Goal: Information Seeking & Learning: Learn about a topic

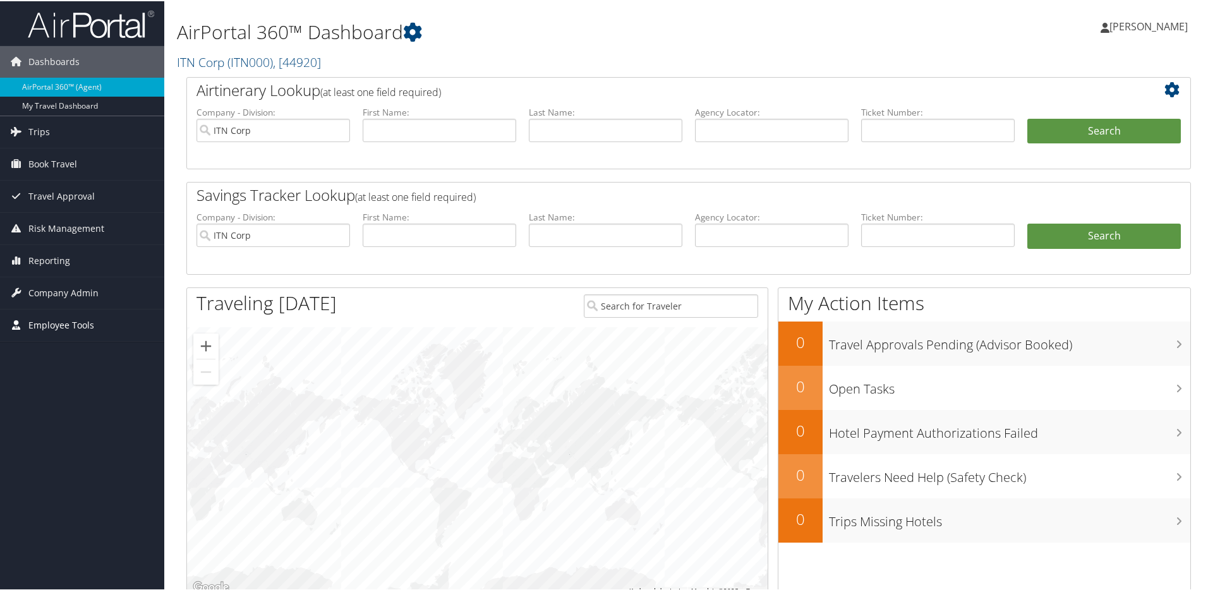
click at [57, 321] on span "Employee Tools" at bounding box center [61, 324] width 66 height 32
click at [61, 385] on link "Carrier Contracts" at bounding box center [82, 387] width 164 height 19
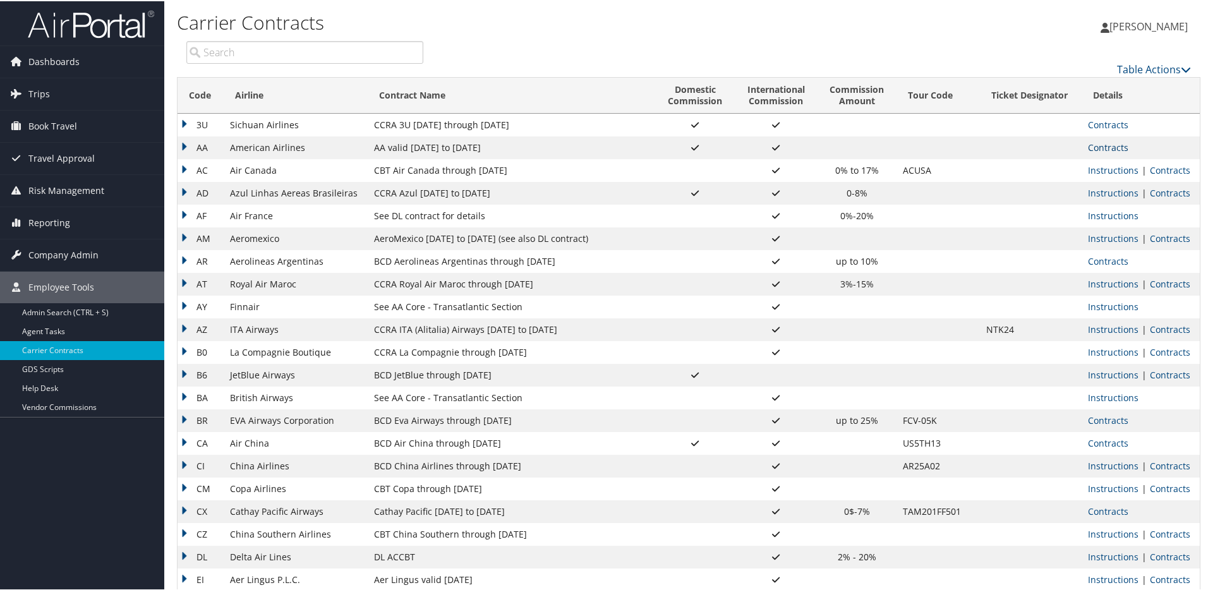
click at [1102, 147] on link "Contracts" at bounding box center [1108, 146] width 40 height 12
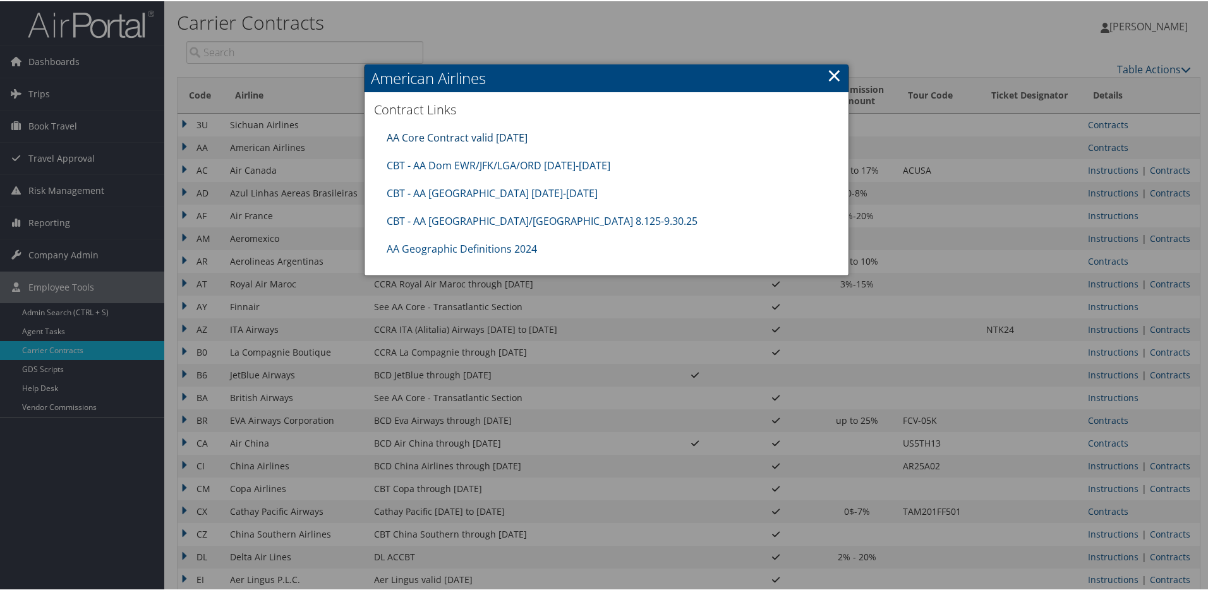
click at [508, 138] on link "AA Core Contract valid [DATE]" at bounding box center [457, 136] width 141 height 14
click at [498, 133] on link "AA Core Contract valid [DATE]" at bounding box center [457, 135] width 141 height 14
click at [472, 162] on link "CBT - AA Dom EWR/JFK/LGA/ORD [DATE]-[DATE]" at bounding box center [499, 163] width 224 height 14
click at [471, 188] on link "CBT - AA [GEOGRAPHIC_DATA] [DATE]-[DATE]" at bounding box center [492, 191] width 211 height 14
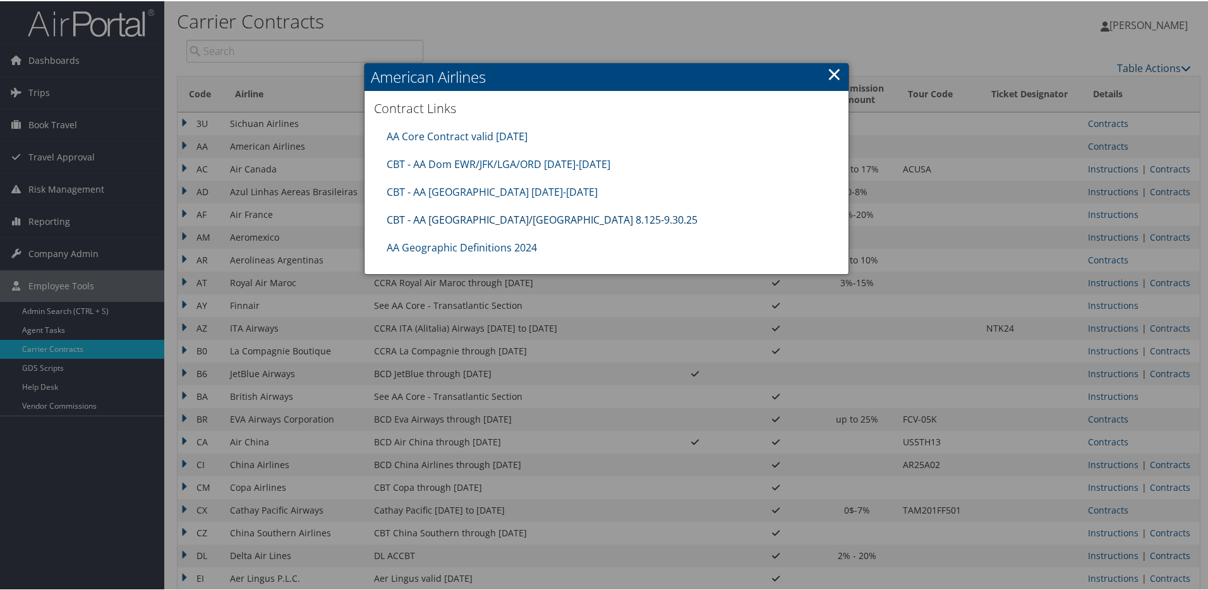
click at [498, 215] on link "CBT - AA [GEOGRAPHIC_DATA]/[GEOGRAPHIC_DATA] 8.125-9.30.25" at bounding box center [542, 219] width 311 height 14
click at [450, 246] on link "AA Geographic Definitions 2024" at bounding box center [462, 246] width 150 height 14
click at [827, 68] on link "×" at bounding box center [834, 72] width 15 height 25
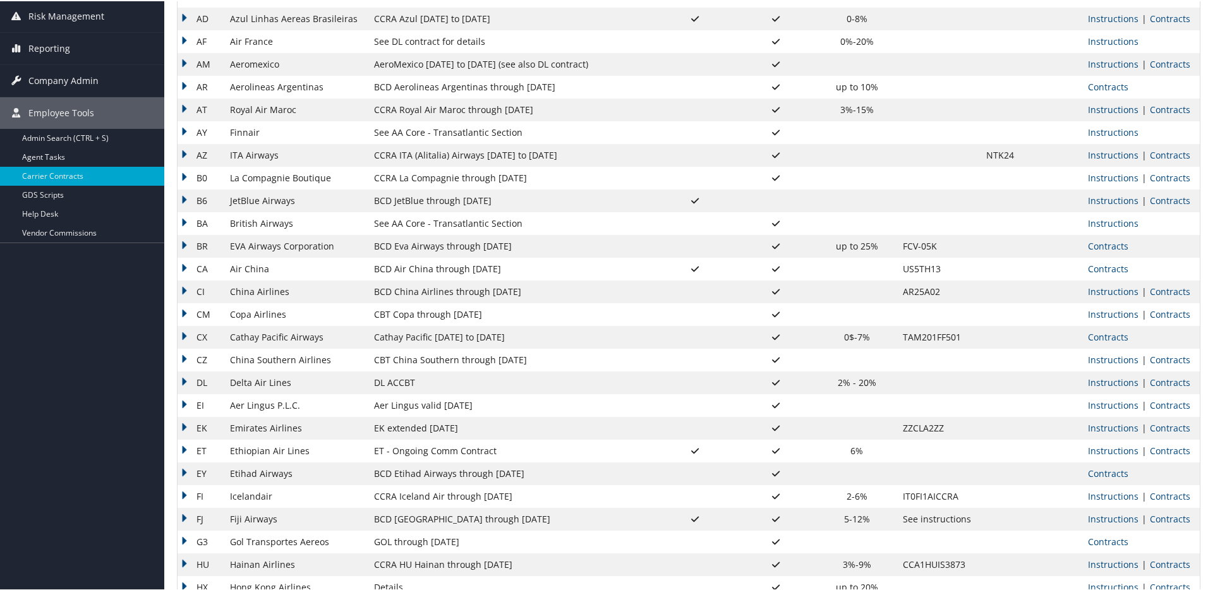
scroll to position [176, 0]
click at [281, 380] on td "Delta Air Lines" at bounding box center [296, 380] width 144 height 23
click at [190, 378] on td "DL" at bounding box center [200, 380] width 46 height 23
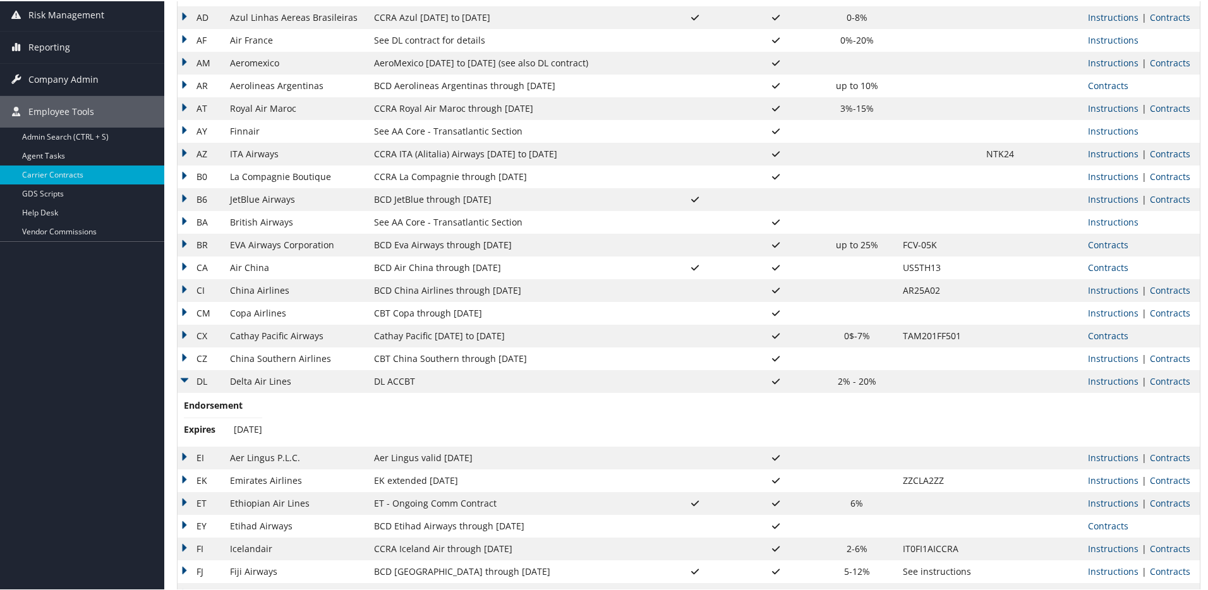
click at [187, 379] on td "DL" at bounding box center [200, 380] width 46 height 23
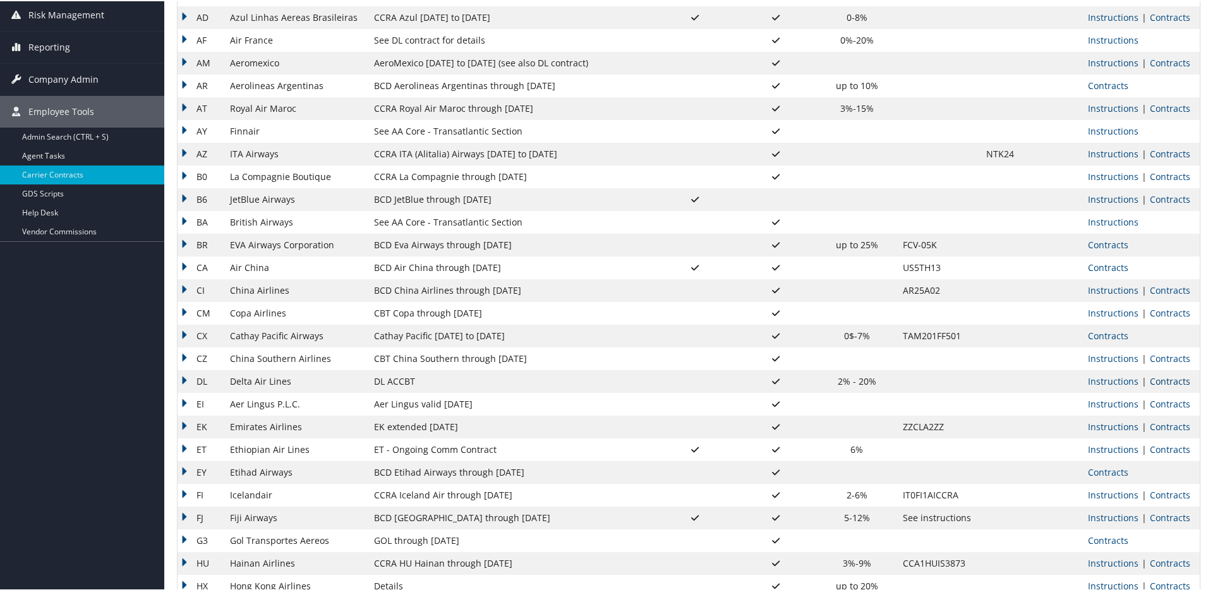
click at [1156, 380] on link "Contracts" at bounding box center [1170, 380] width 40 height 12
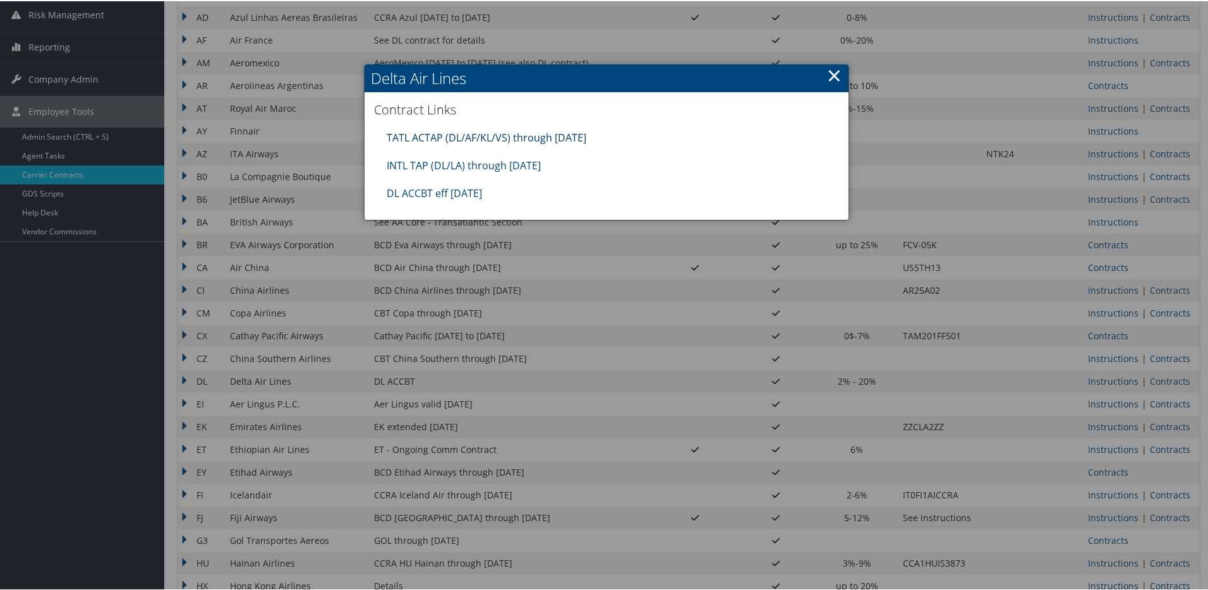
click at [465, 138] on link "TATL ACTAP (DL/AF/KL/VS) through [DATE]" at bounding box center [487, 136] width 200 height 14
click at [481, 162] on link "INTL TAP (DL/LA) through [DATE]" at bounding box center [464, 164] width 154 height 14
click at [447, 191] on link "DL ACCBT eff [DATE]" at bounding box center [434, 192] width 95 height 14
click at [597, 193] on div "DL ACCBT eff [DATE]" at bounding box center [606, 192] width 452 height 28
click at [834, 75] on link "×" at bounding box center [834, 73] width 15 height 25
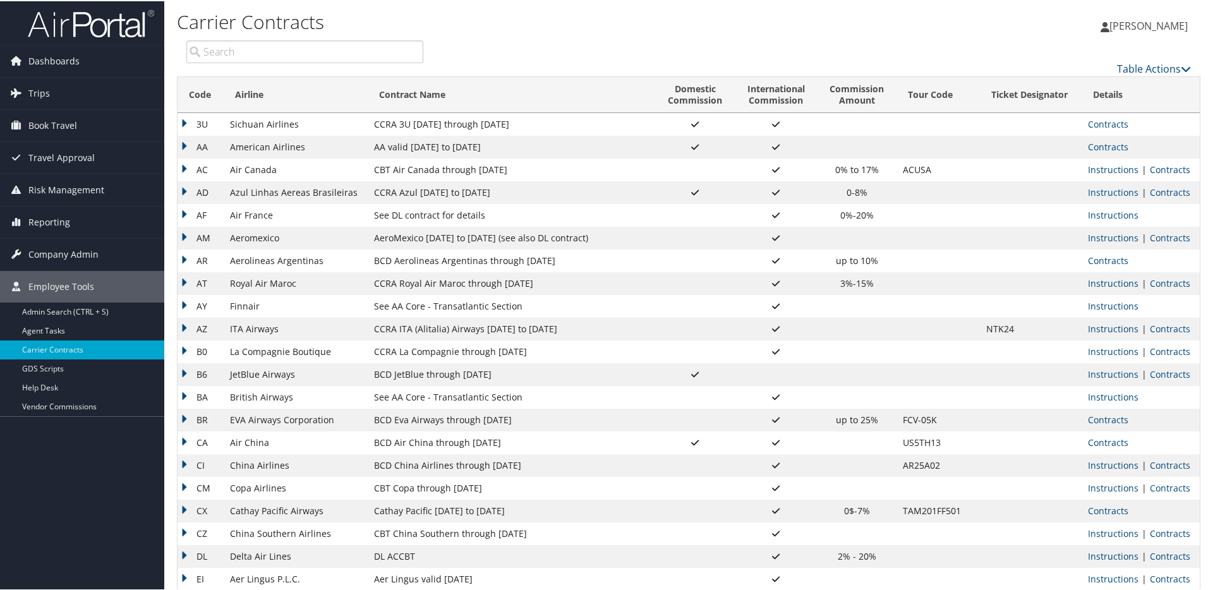
scroll to position [0, 0]
click at [1157, 556] on link "Contracts" at bounding box center [1170, 556] width 40 height 12
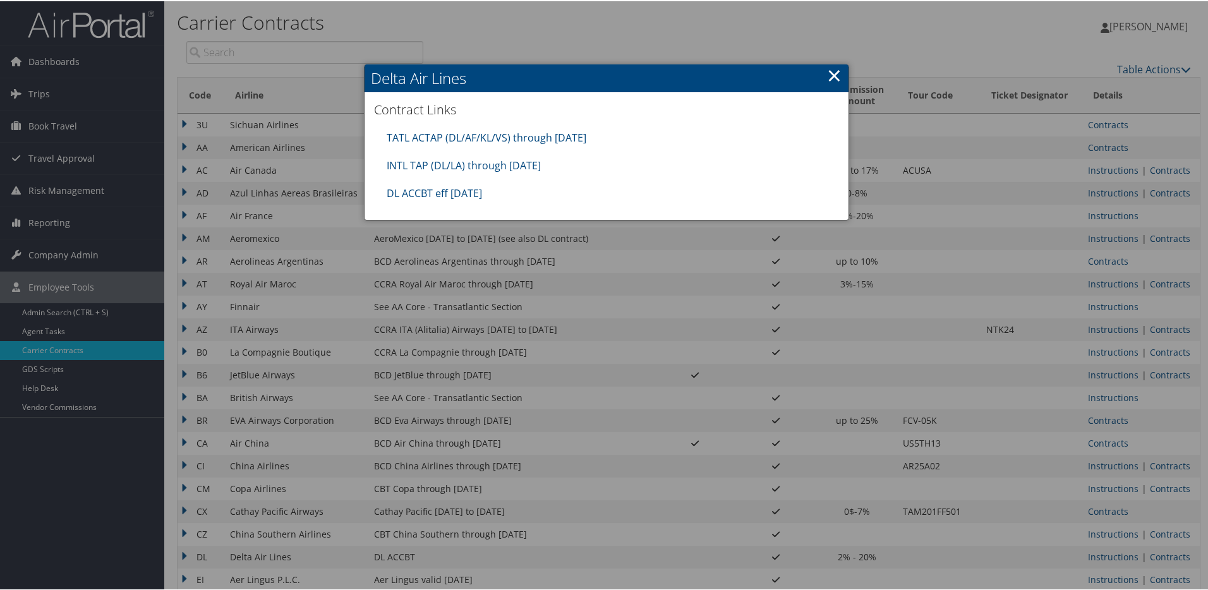
click at [601, 28] on div at bounding box center [606, 295] width 1213 height 590
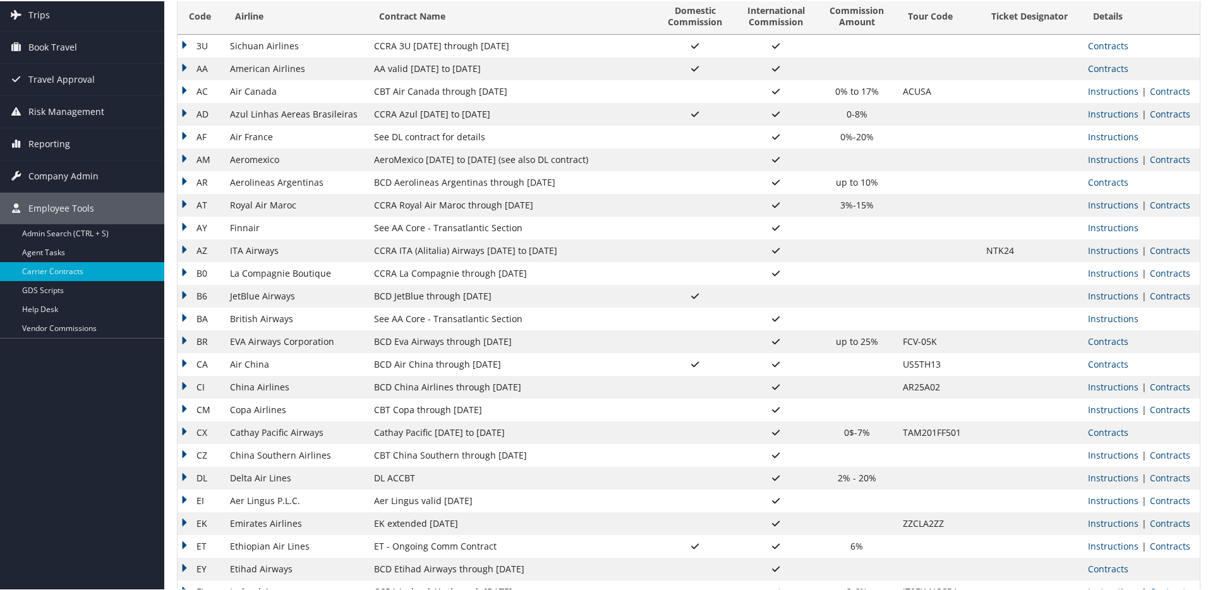
scroll to position [97, 0]
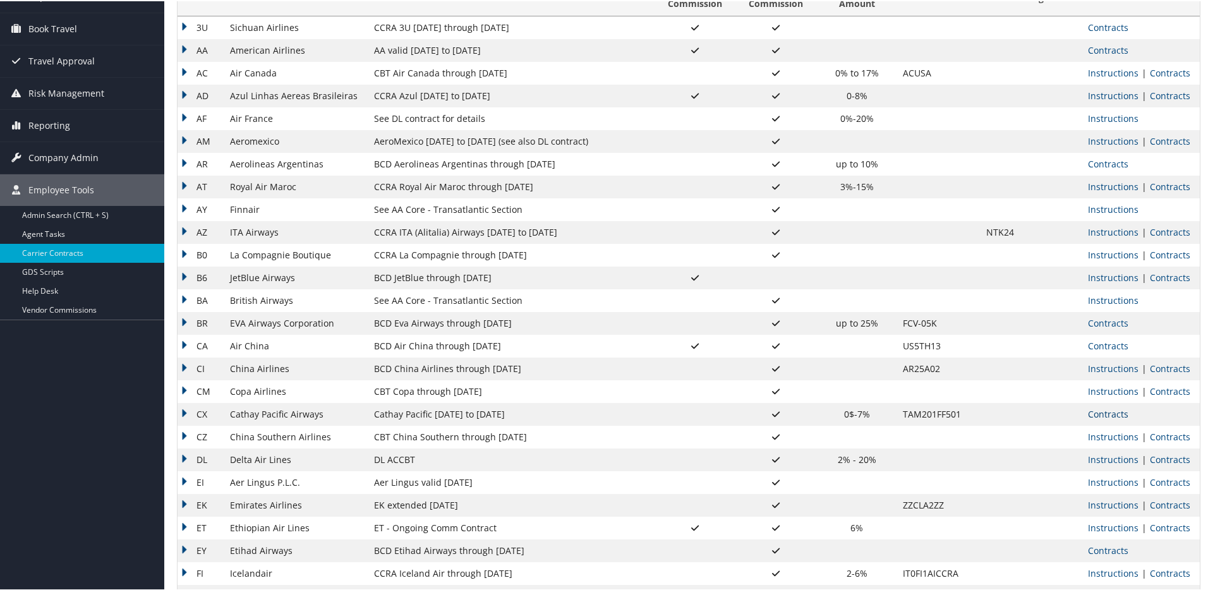
click at [1103, 414] on link "Contracts" at bounding box center [1108, 413] width 40 height 12
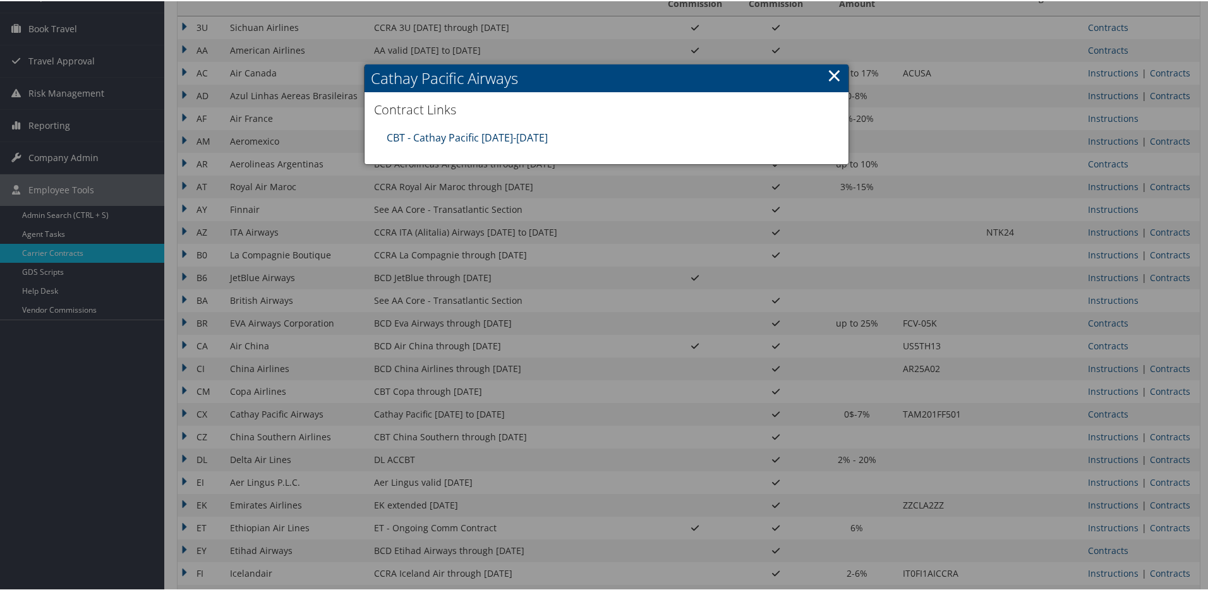
click at [515, 133] on link "CBT - Cathay Pacific 8.1.25-12.31.25" at bounding box center [467, 136] width 161 height 14
click at [831, 74] on link "×" at bounding box center [834, 73] width 15 height 25
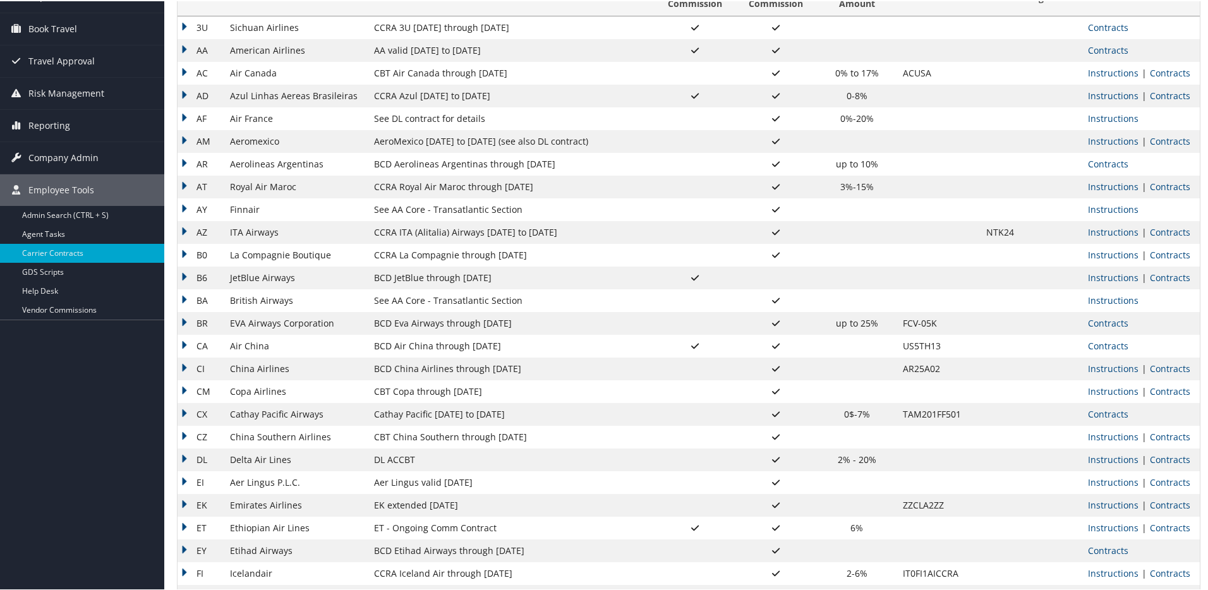
scroll to position [0, 0]
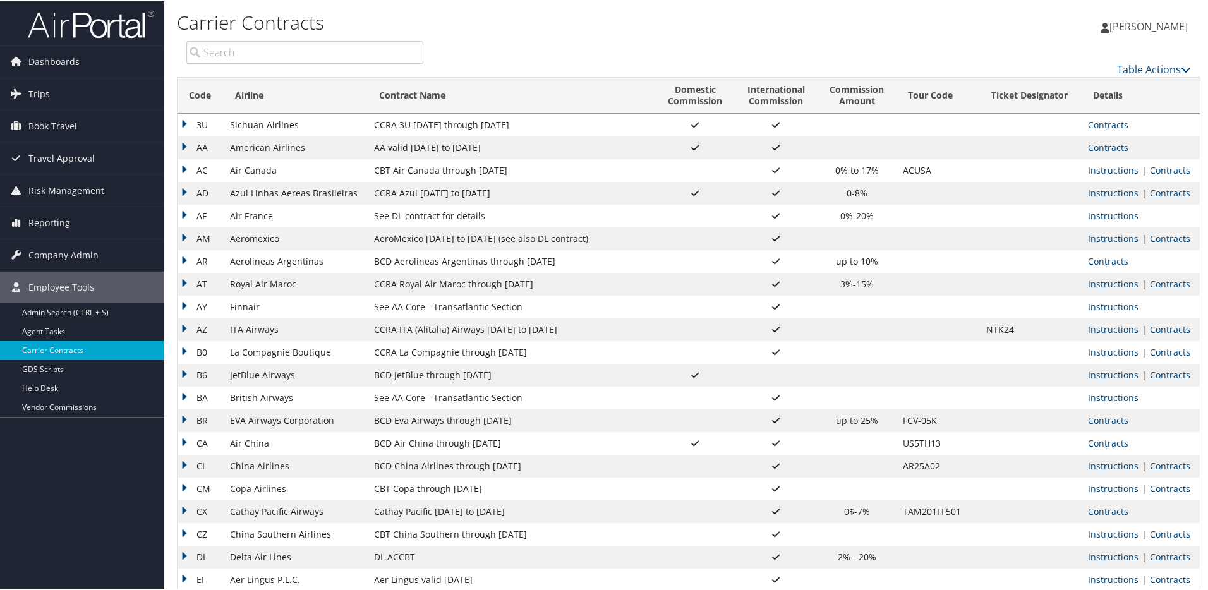
click at [582, 35] on div "Carrier Contracts" at bounding box center [518, 22] width 682 height 33
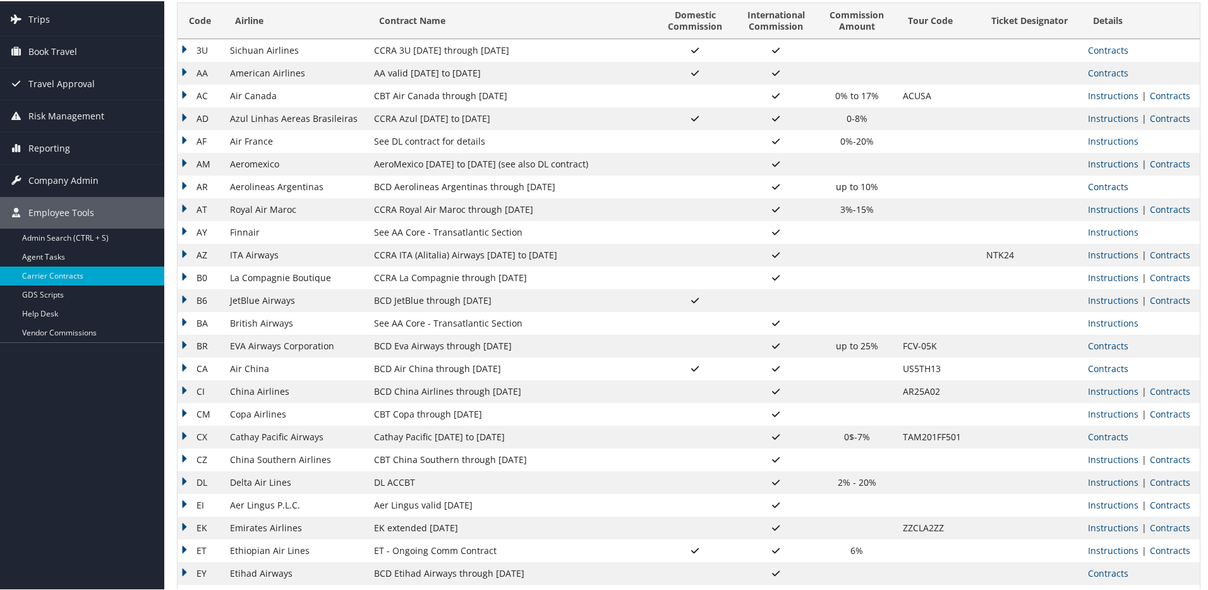
scroll to position [75, 0]
click at [184, 501] on td "EI" at bounding box center [200, 503] width 46 height 23
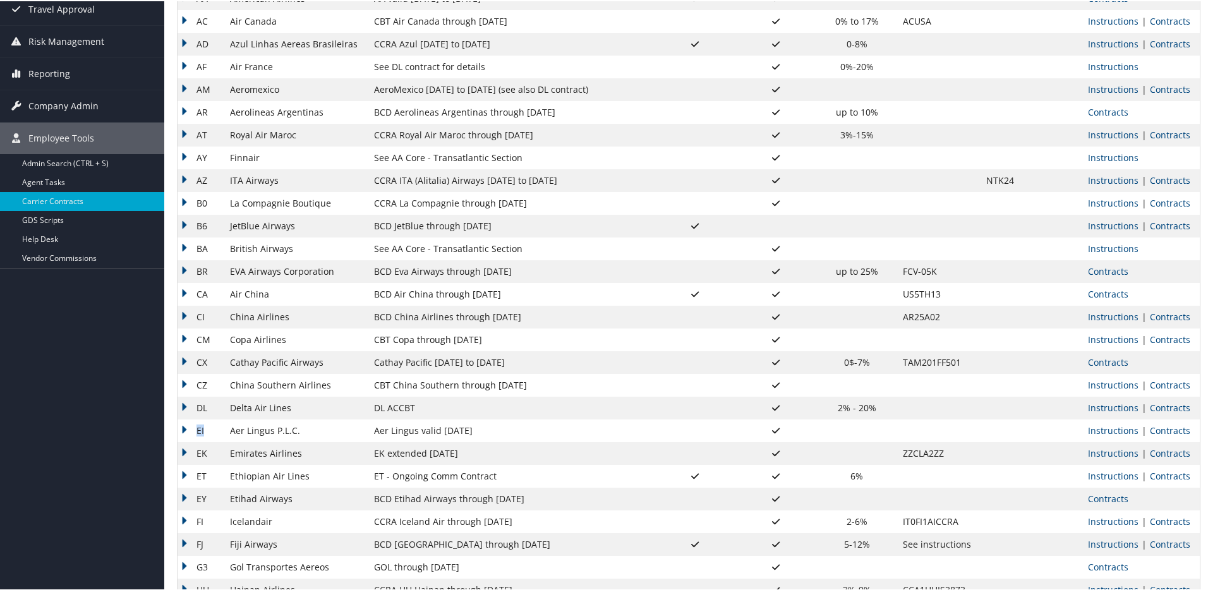
scroll to position [165, 0]
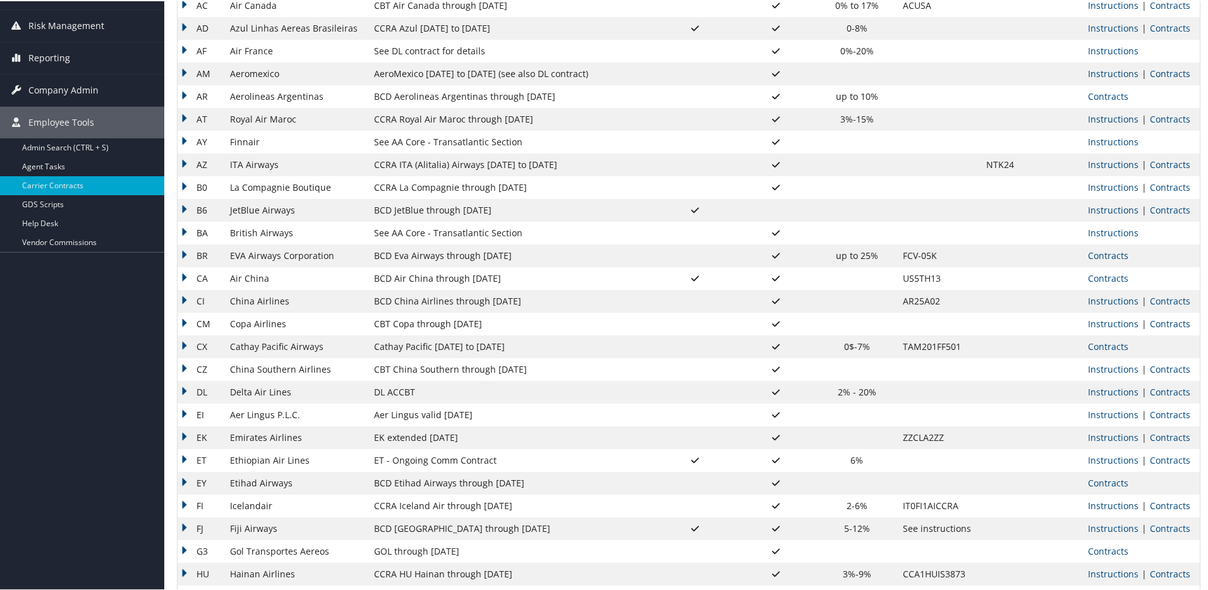
click at [183, 412] on td "EI" at bounding box center [200, 413] width 46 height 23
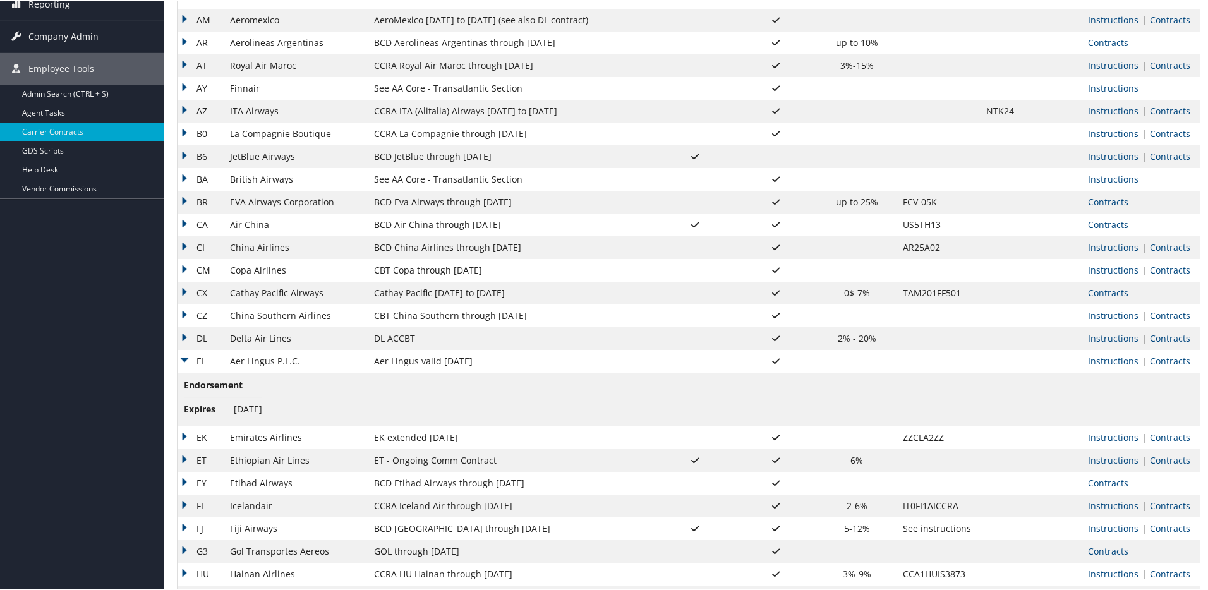
scroll to position [224, 0]
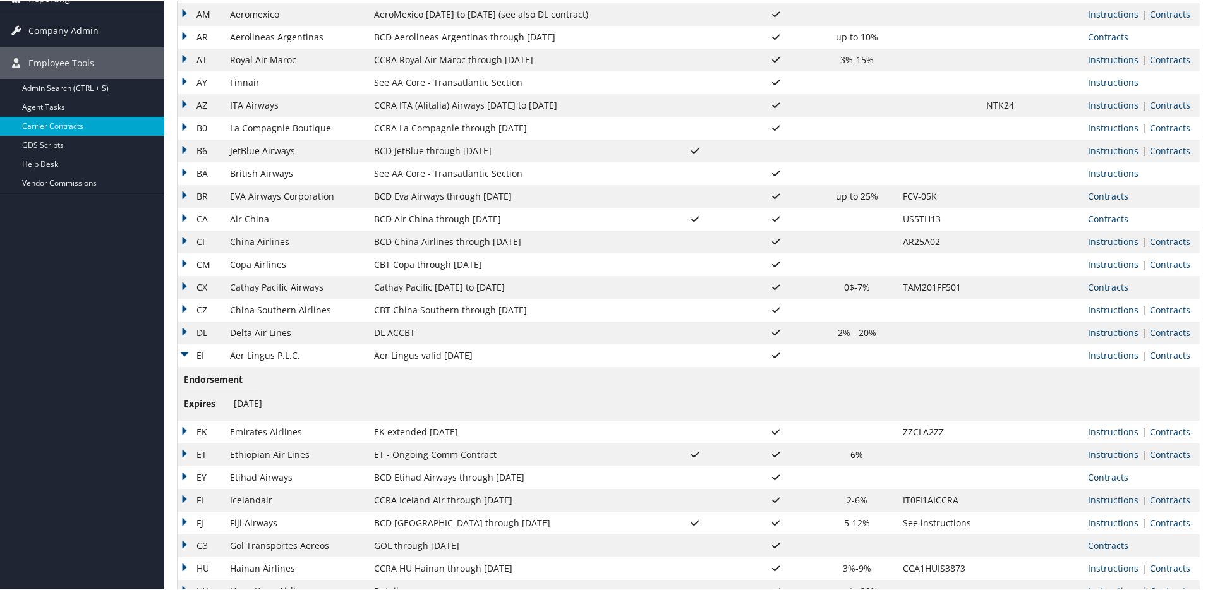
click at [1170, 353] on link "Contracts" at bounding box center [1170, 354] width 40 height 12
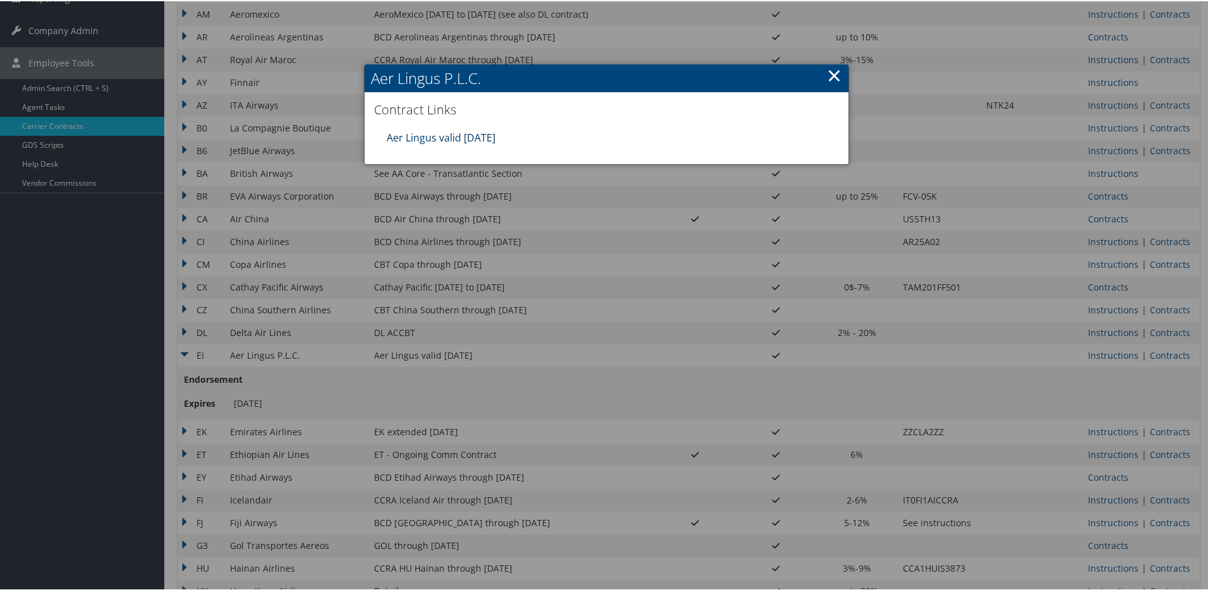
click at [475, 136] on link "Aer Lingus valid 30jun26" at bounding box center [441, 136] width 109 height 14
click at [829, 76] on link "×" at bounding box center [834, 73] width 15 height 25
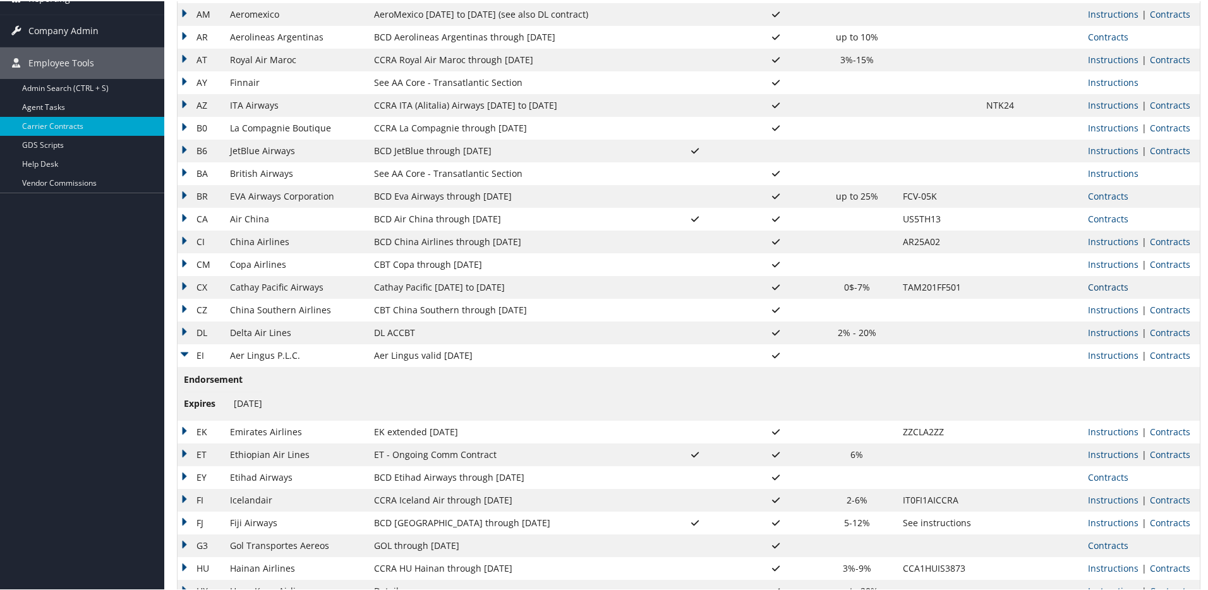
click at [1100, 285] on link "Contracts" at bounding box center [1108, 286] width 40 height 12
click at [0, 0] on div at bounding box center [0, 0] width 0 height 0
click at [1102, 287] on link "Contracts" at bounding box center [1108, 286] width 40 height 12
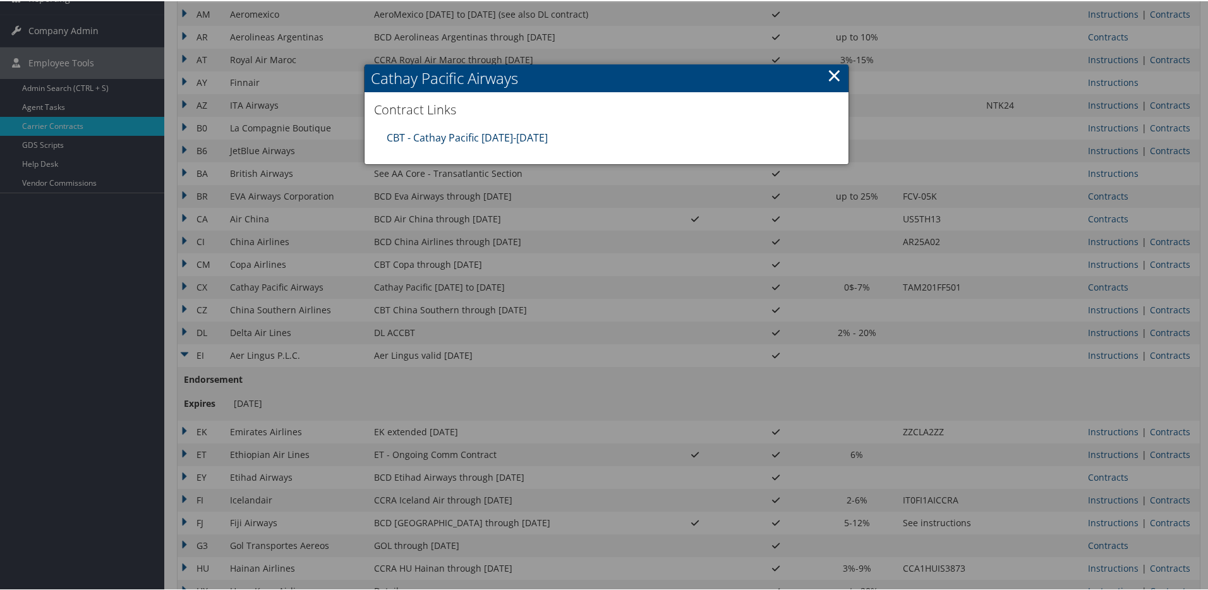
click at [526, 136] on link "CBT - Cathay Pacific 8.1.25-12.31.25" at bounding box center [467, 136] width 161 height 14
click at [832, 72] on link "×" at bounding box center [834, 73] width 15 height 25
